Goal: Task Accomplishment & Management: Use online tool/utility

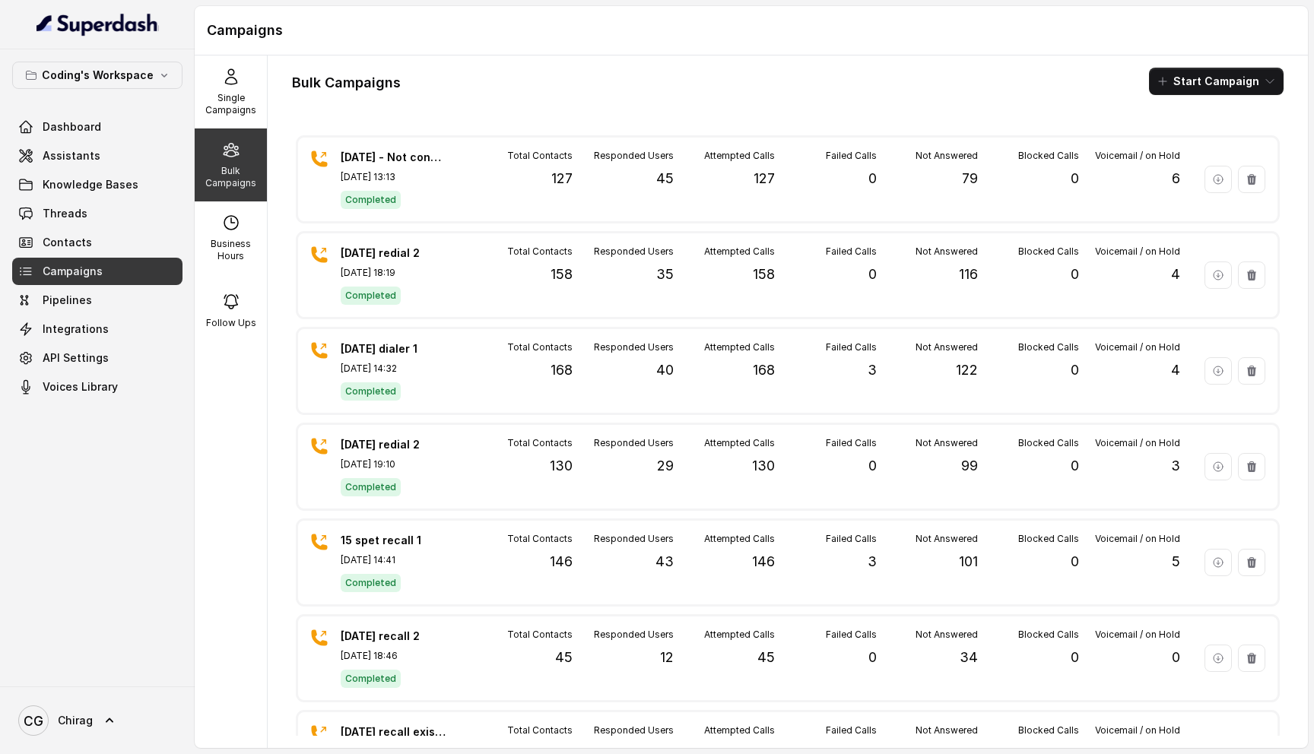
click at [224, 162] on div "Bulk Campaigns" at bounding box center [231, 165] width 72 height 73
click at [1228, 74] on button "Start Campaign" at bounding box center [1216, 81] width 135 height 27
click at [1167, 141] on icon "button" at bounding box center [1166, 140] width 15 height 15
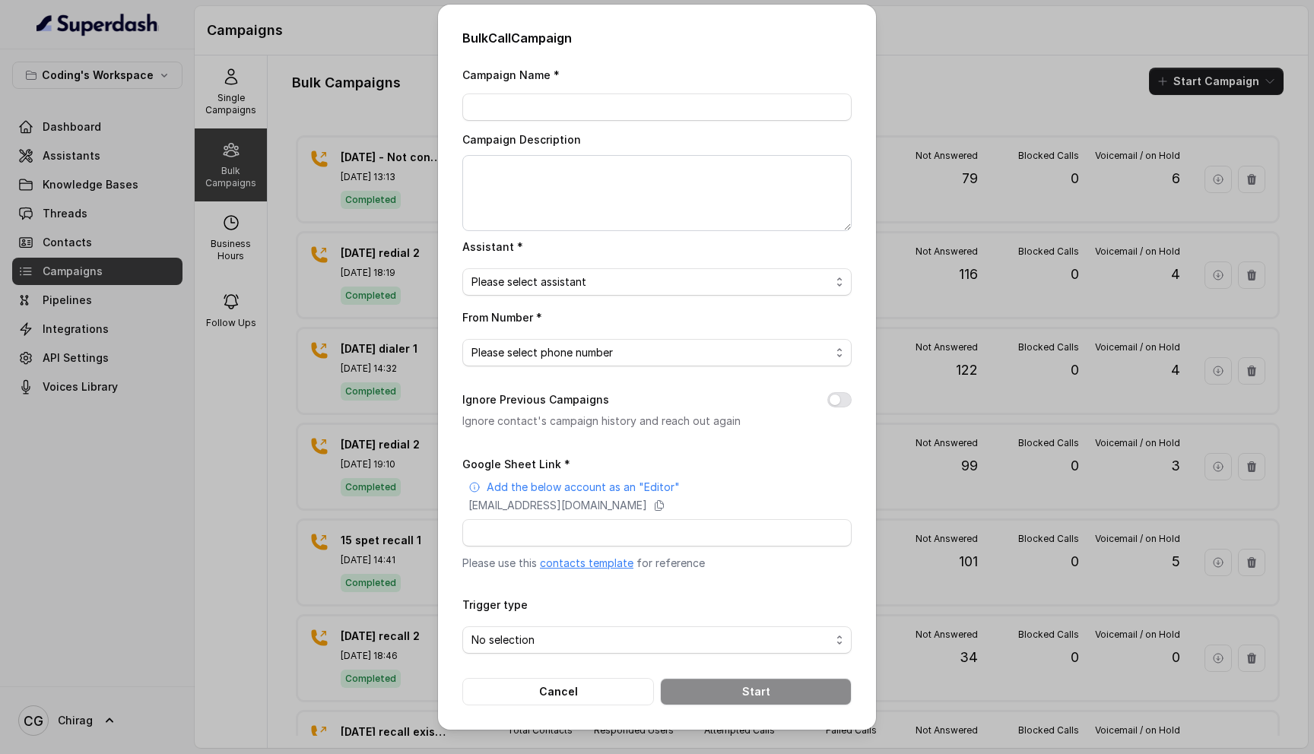
click at [590, 92] on div "Campaign Name *" at bounding box center [656, 93] width 389 height 56
click at [585, 116] on input "Campaign Name *" at bounding box center [656, 107] width 389 height 27
type input "[DATE] - Evening campaign"
click at [642, 196] on textarea "Campaign Description" at bounding box center [656, 193] width 389 height 76
paste textarea "[DATE] - Evening campaign"
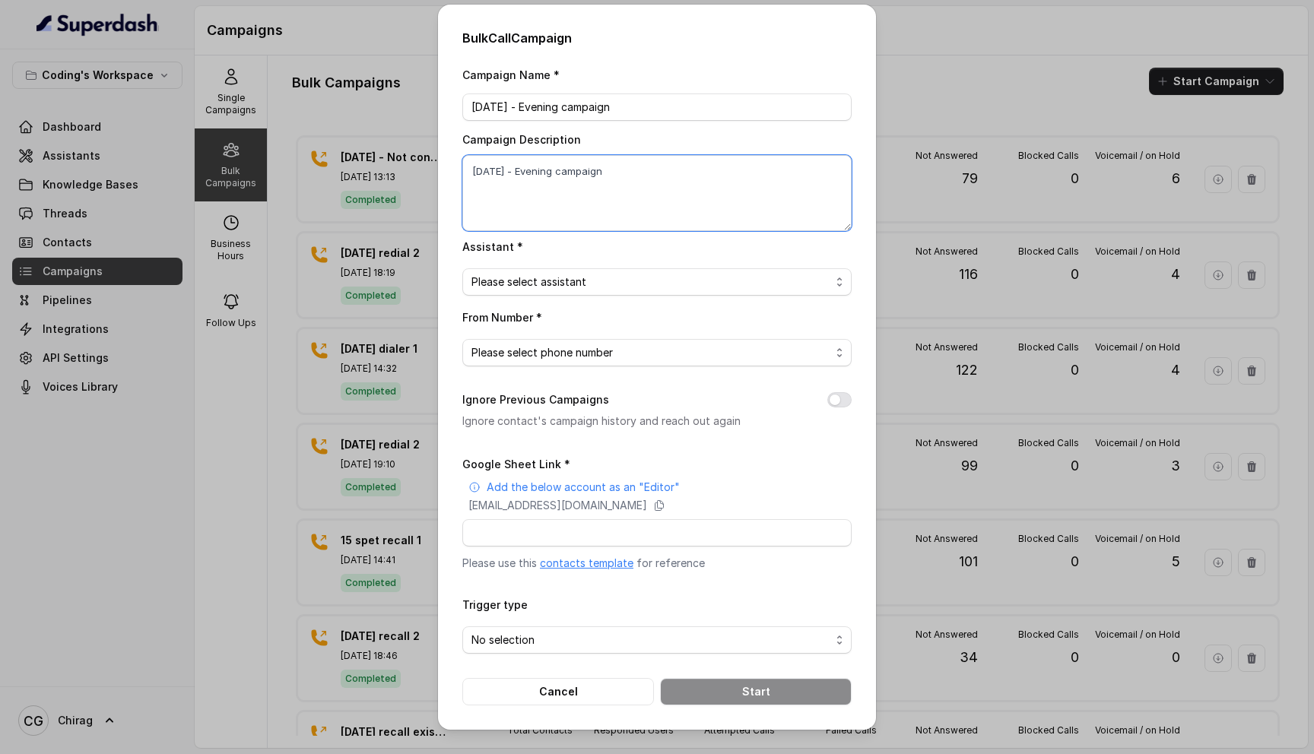
click at [643, 202] on textarea "[DATE] - Evening campaign" at bounding box center [656, 193] width 389 height 76
type textarea "[DATE] - Evening campaign"
click at [558, 275] on span "Please select assistant" at bounding box center [651, 282] width 359 height 18
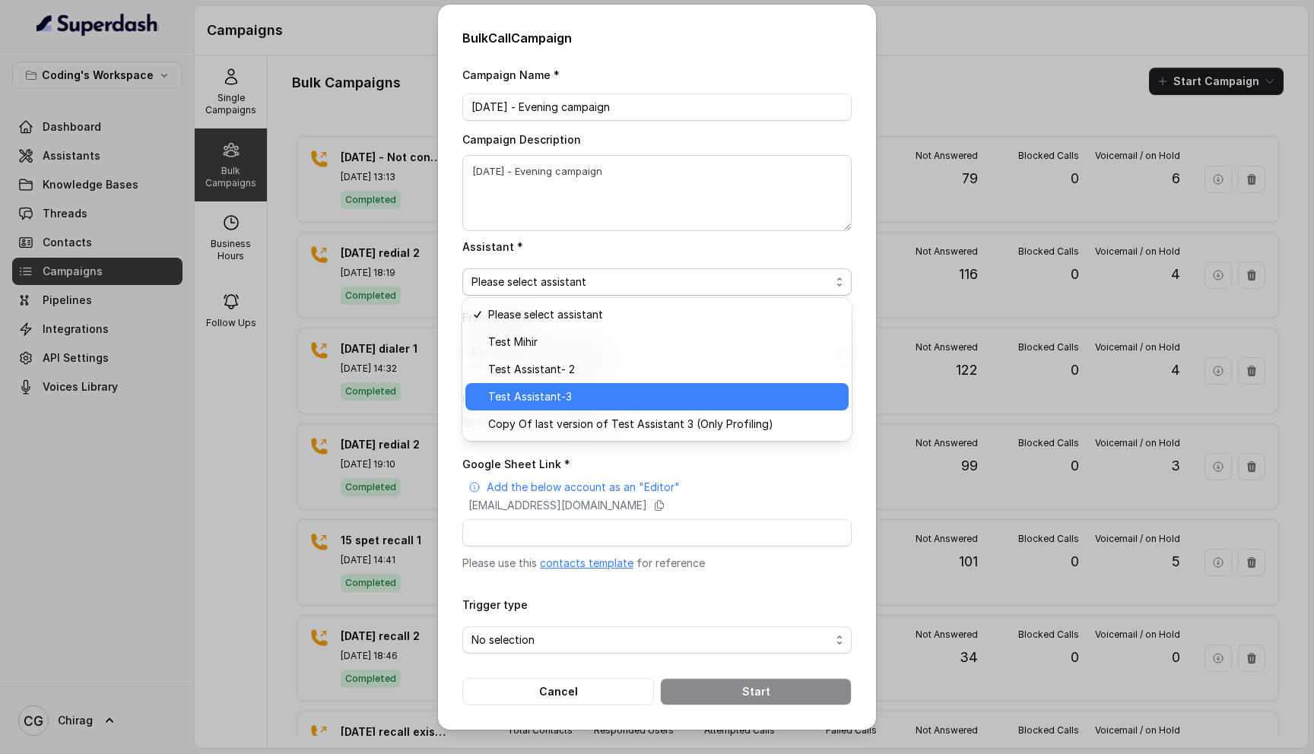
click at [566, 395] on span "Test Assistant-3" at bounding box center [663, 397] width 351 height 18
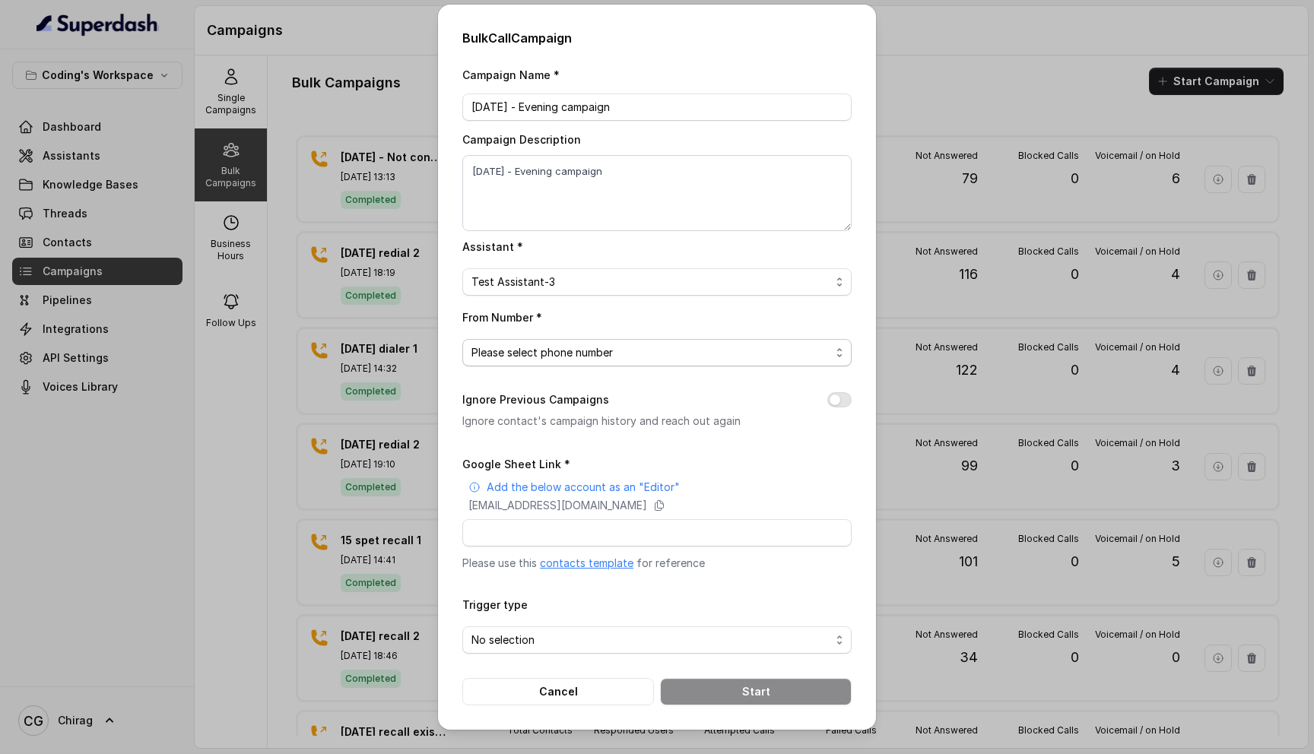
click at [647, 350] on span "Please select phone number" at bounding box center [651, 353] width 359 height 18
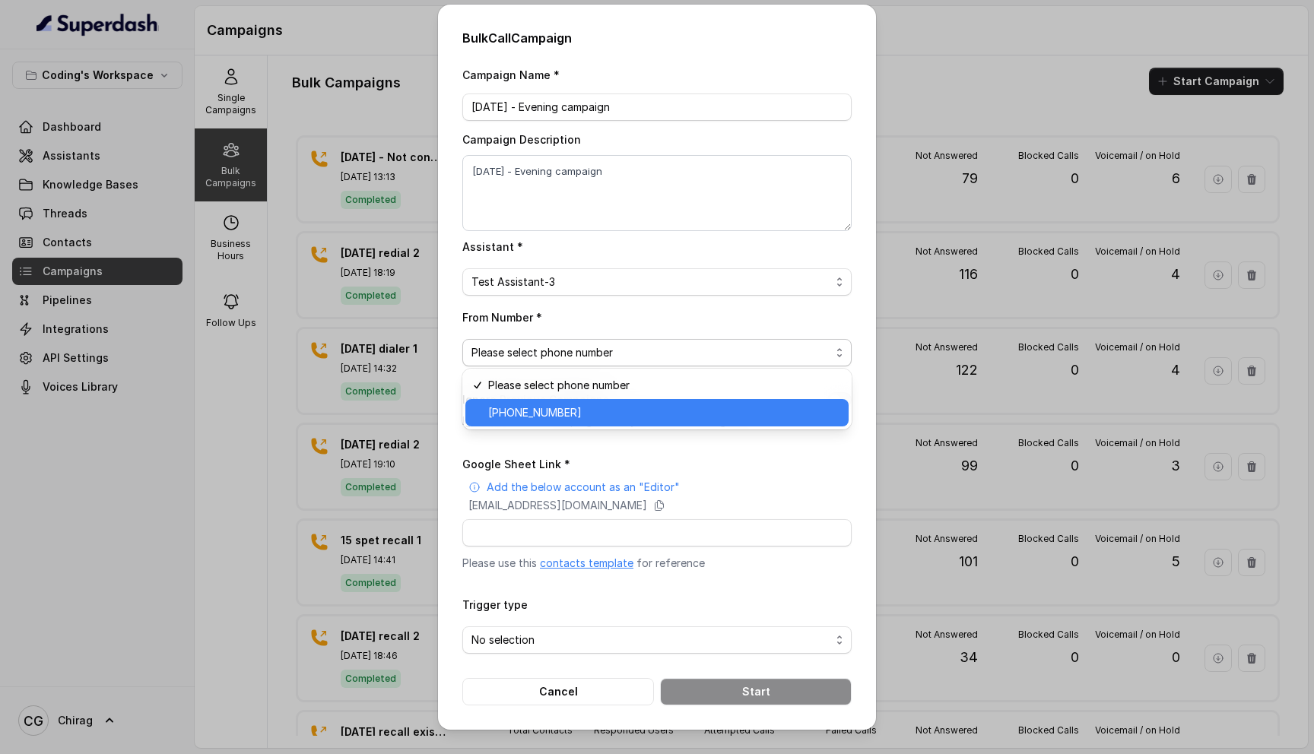
click at [623, 418] on span "[PHONE_NUMBER]" at bounding box center [663, 413] width 351 height 18
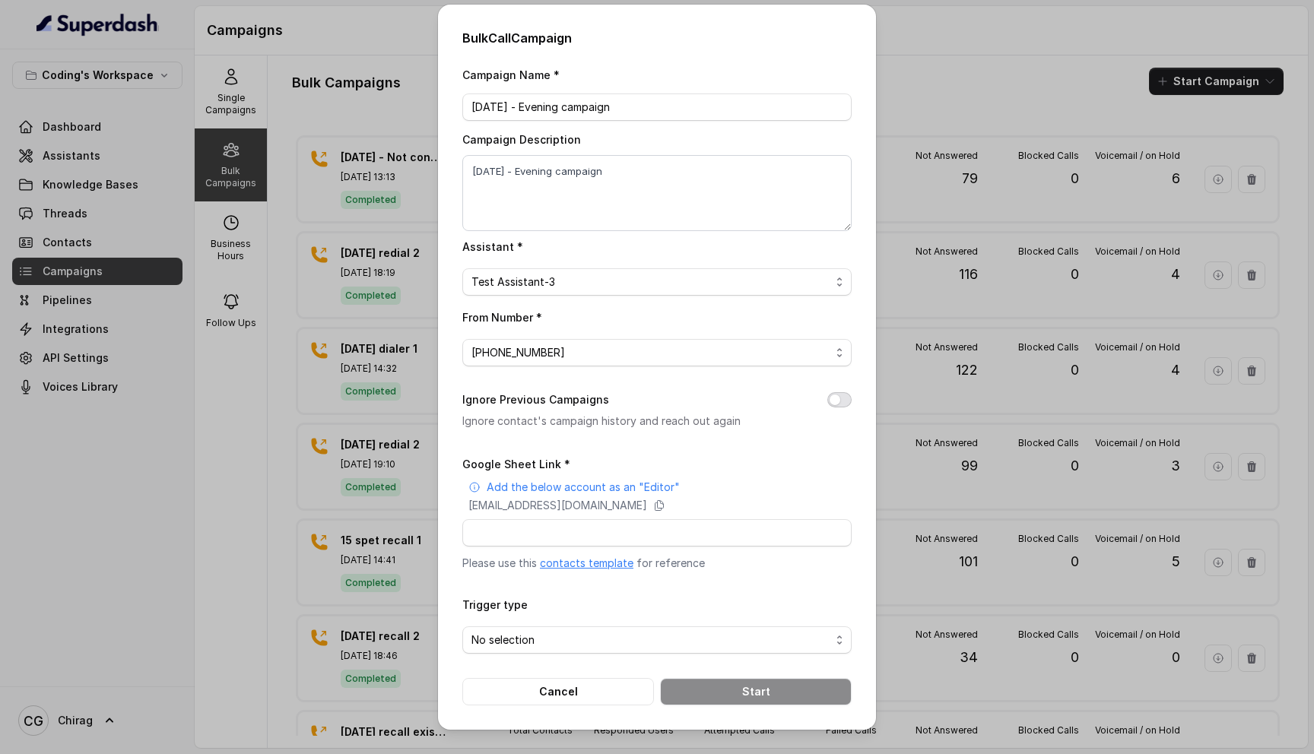
click at [844, 400] on button "Ignore Previous Campaigns" at bounding box center [840, 399] width 24 height 15
click at [580, 631] on span "No selection" at bounding box center [651, 640] width 359 height 18
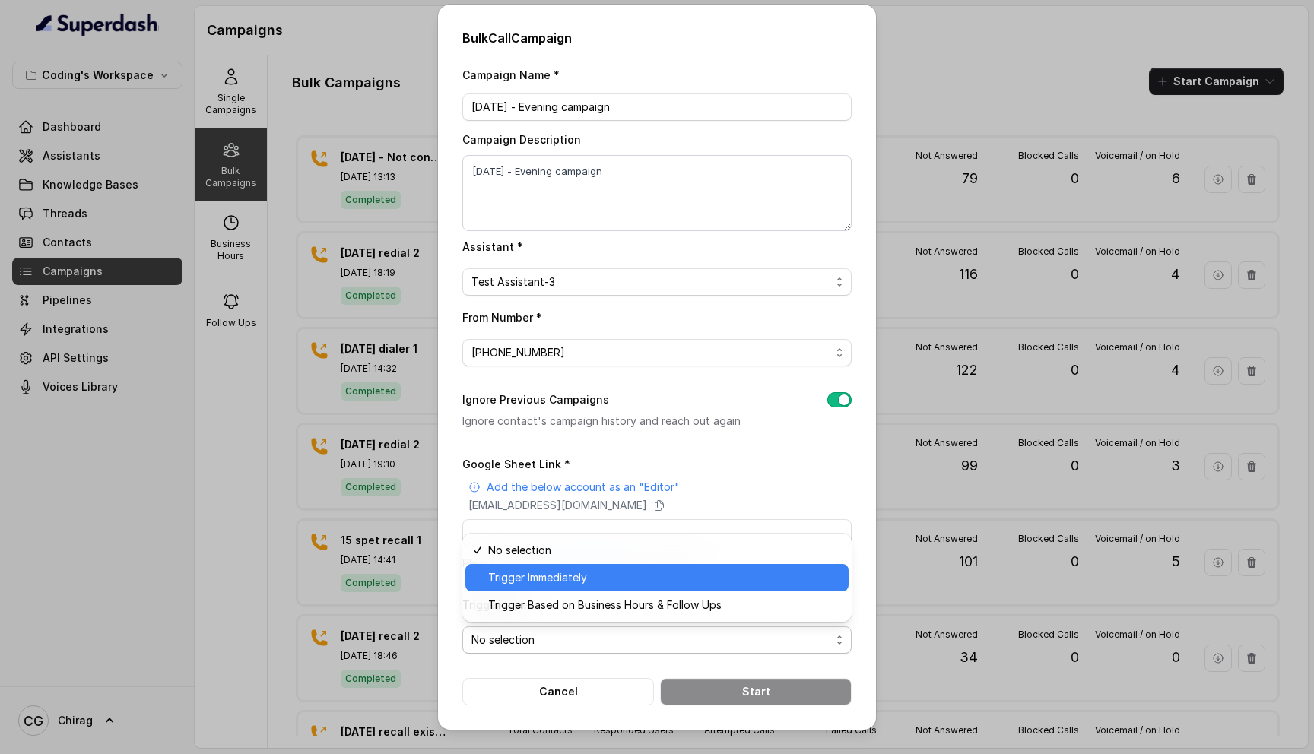
click at [592, 583] on span "Trigger Immediately" at bounding box center [663, 578] width 351 height 18
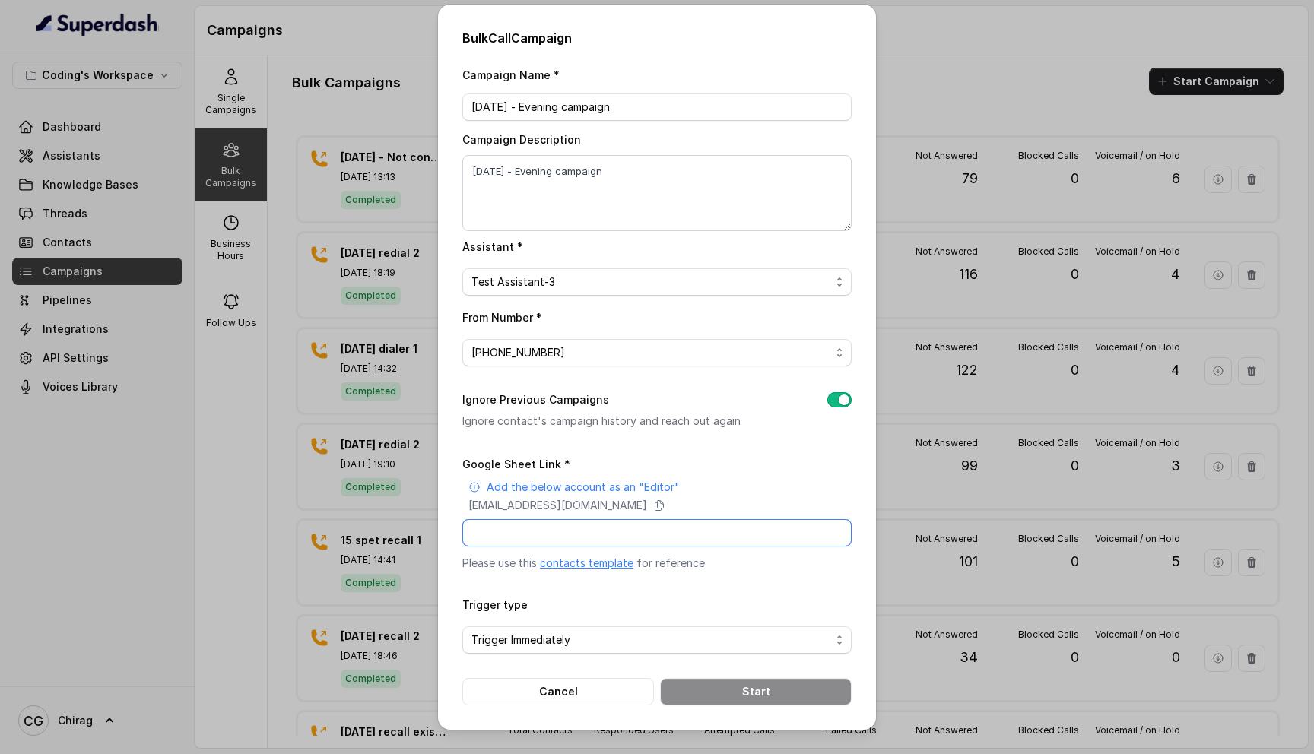
click at [551, 529] on input "Google Sheet Link *" at bounding box center [656, 532] width 389 height 27
paste input "[URL][DOMAIN_NAME]"
type input "[URL][DOMAIN_NAME]"
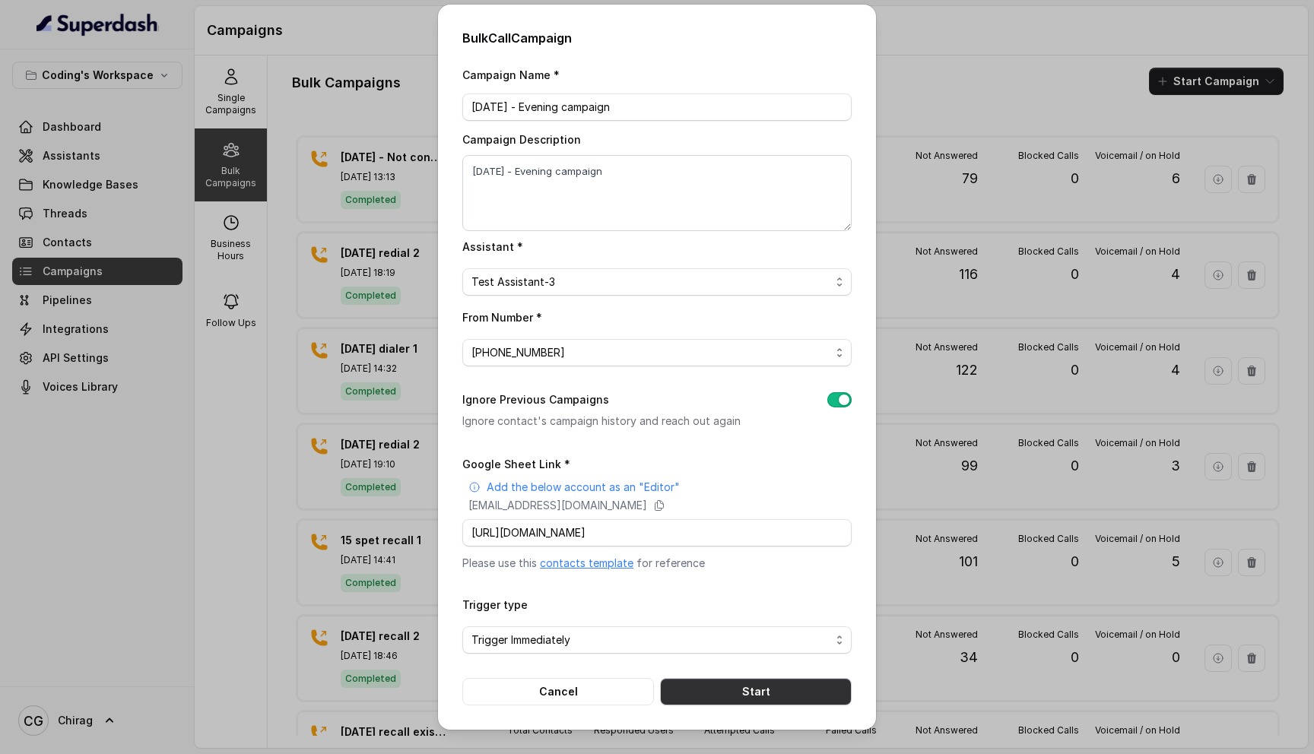
click at [742, 683] on button "Start" at bounding box center [756, 691] width 192 height 27
